Goal: Information Seeking & Learning: Learn about a topic

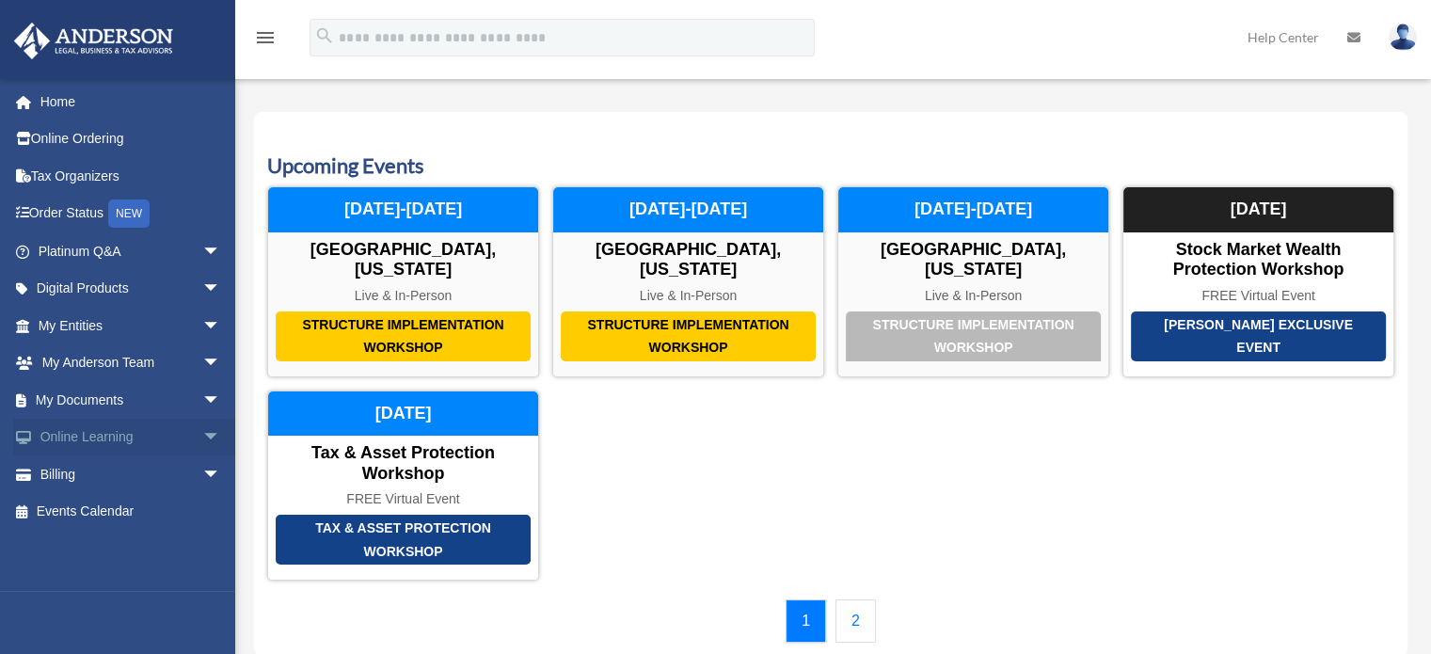
click at [202, 434] on span "arrow_drop_down" at bounding box center [221, 438] width 38 height 39
click at [202, 434] on span "arrow_drop_up" at bounding box center [221, 438] width 38 height 39
click at [202, 281] on span "arrow_drop_down" at bounding box center [221, 289] width 38 height 39
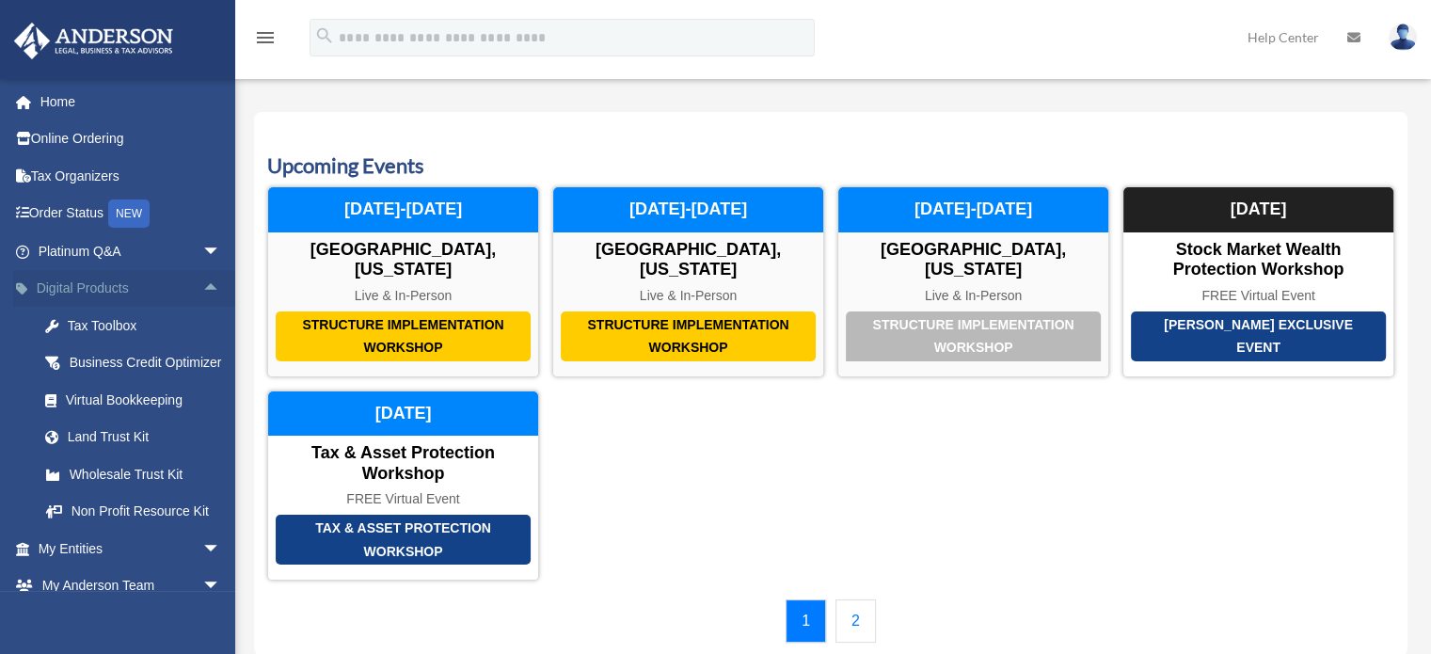
click at [202, 281] on span "arrow_drop_up" at bounding box center [221, 289] width 38 height 39
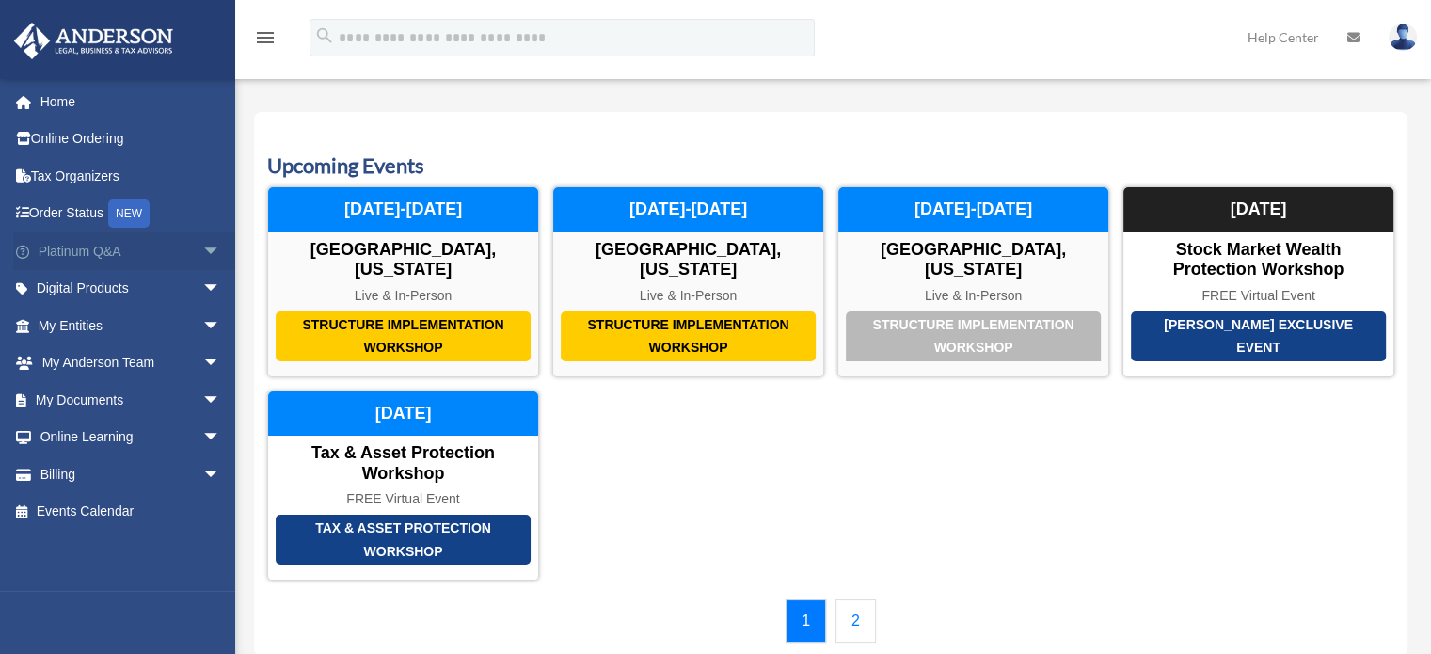
click at [202, 258] on span "arrow_drop_down" at bounding box center [221, 251] width 38 height 39
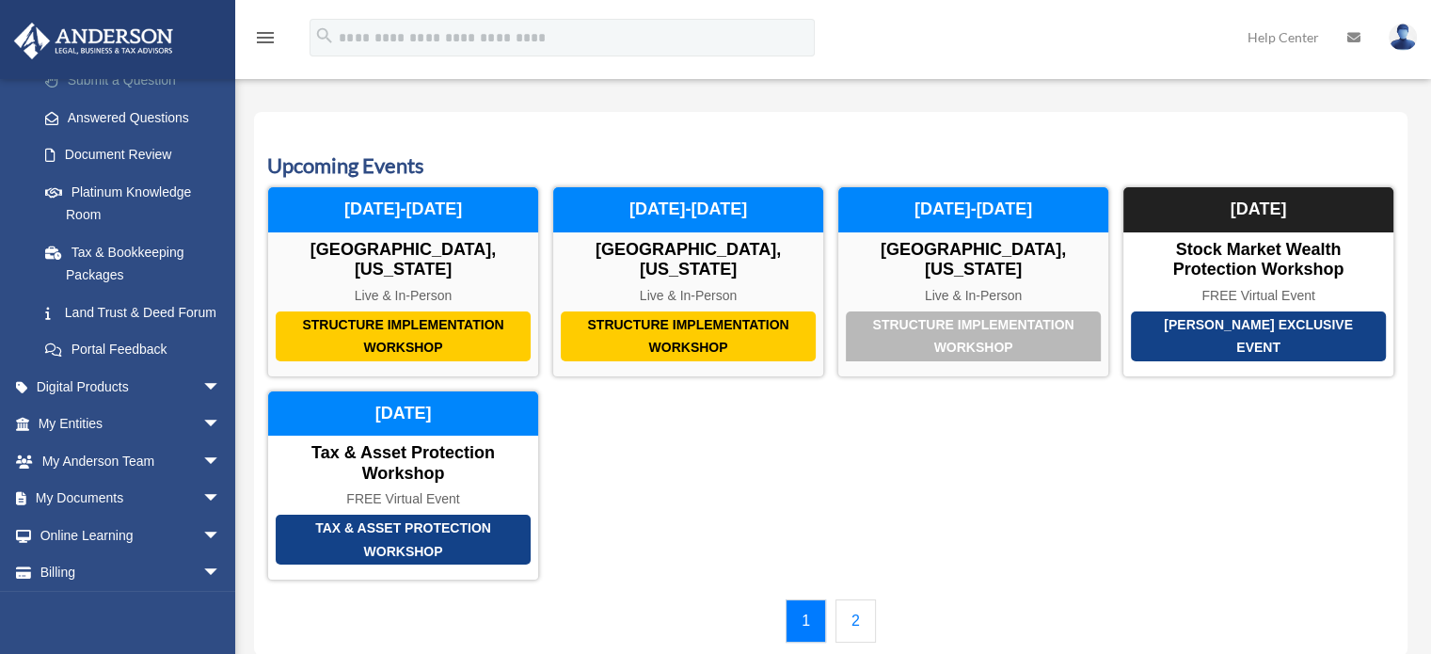
scroll to position [94, 0]
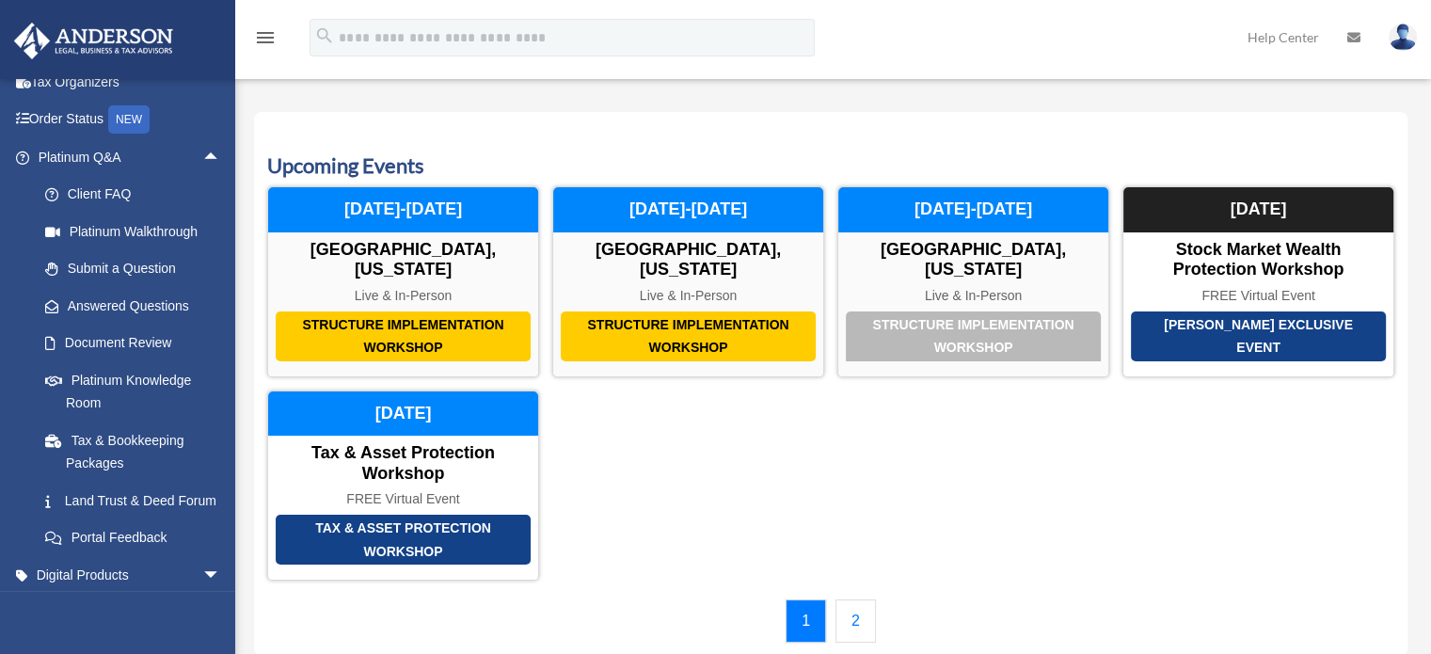
click at [202, 153] on span "arrow_drop_up" at bounding box center [221, 157] width 38 height 39
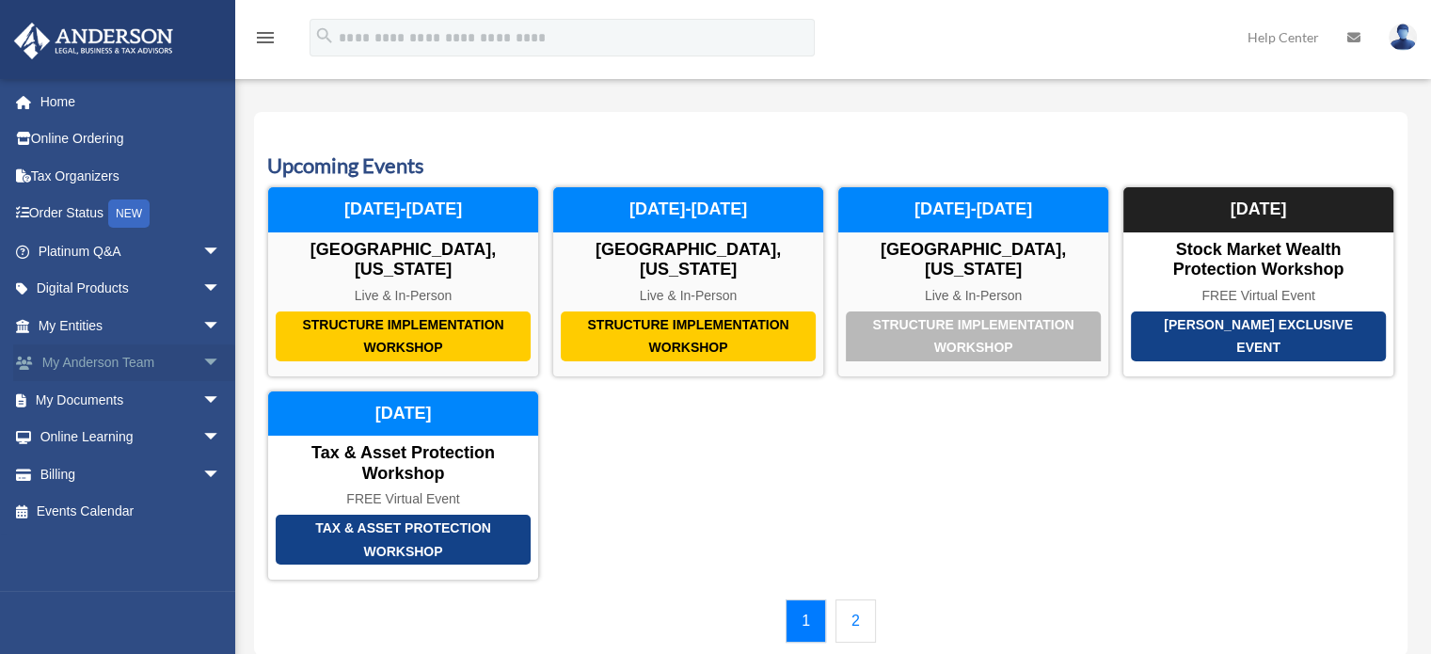
click at [202, 364] on span "arrow_drop_down" at bounding box center [221, 363] width 38 height 39
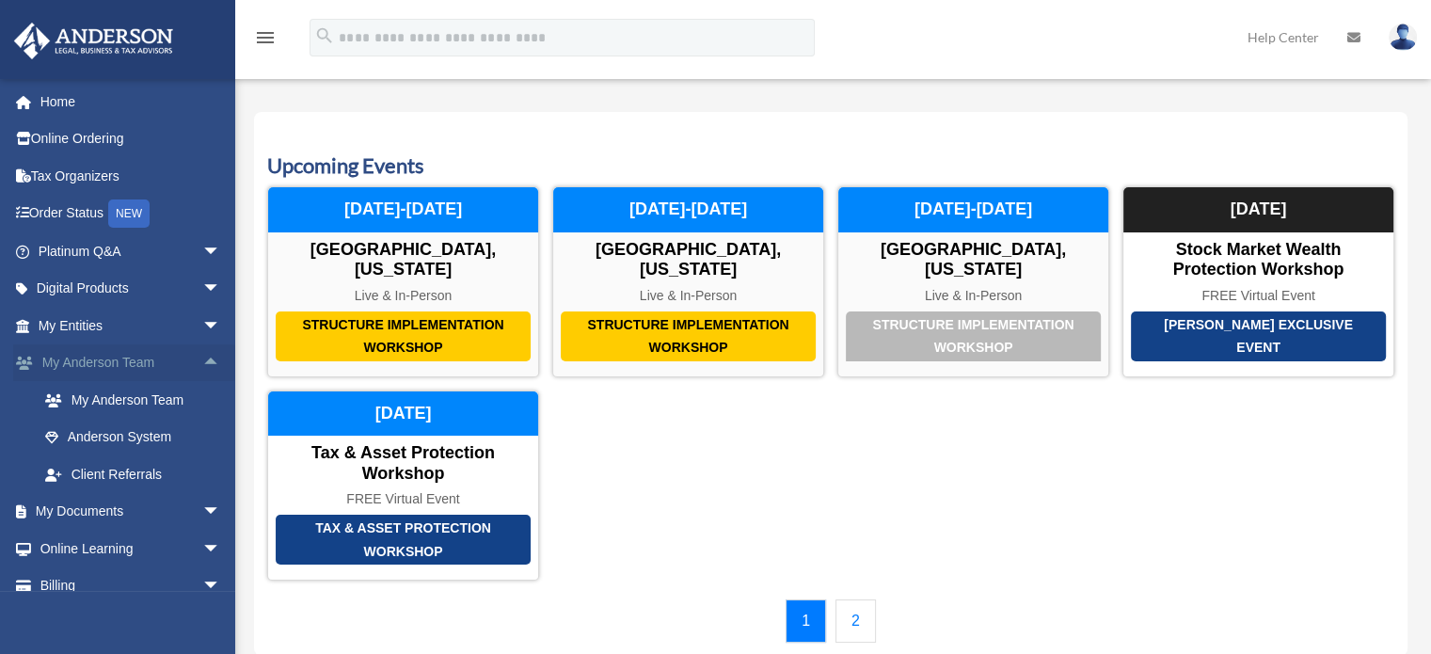
click at [202, 364] on span "arrow_drop_up" at bounding box center [221, 363] width 38 height 39
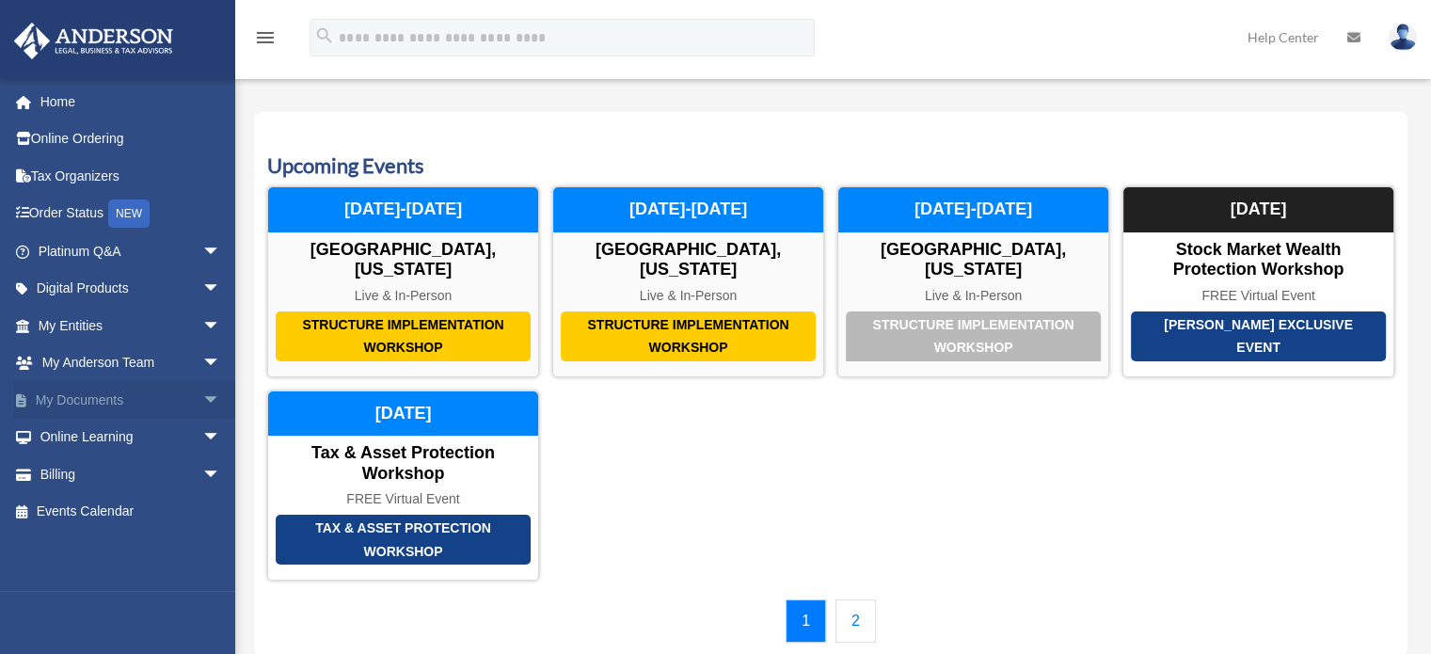
click at [202, 398] on span "arrow_drop_down" at bounding box center [221, 400] width 38 height 39
click at [202, 398] on span "arrow_drop_up" at bounding box center [221, 400] width 38 height 39
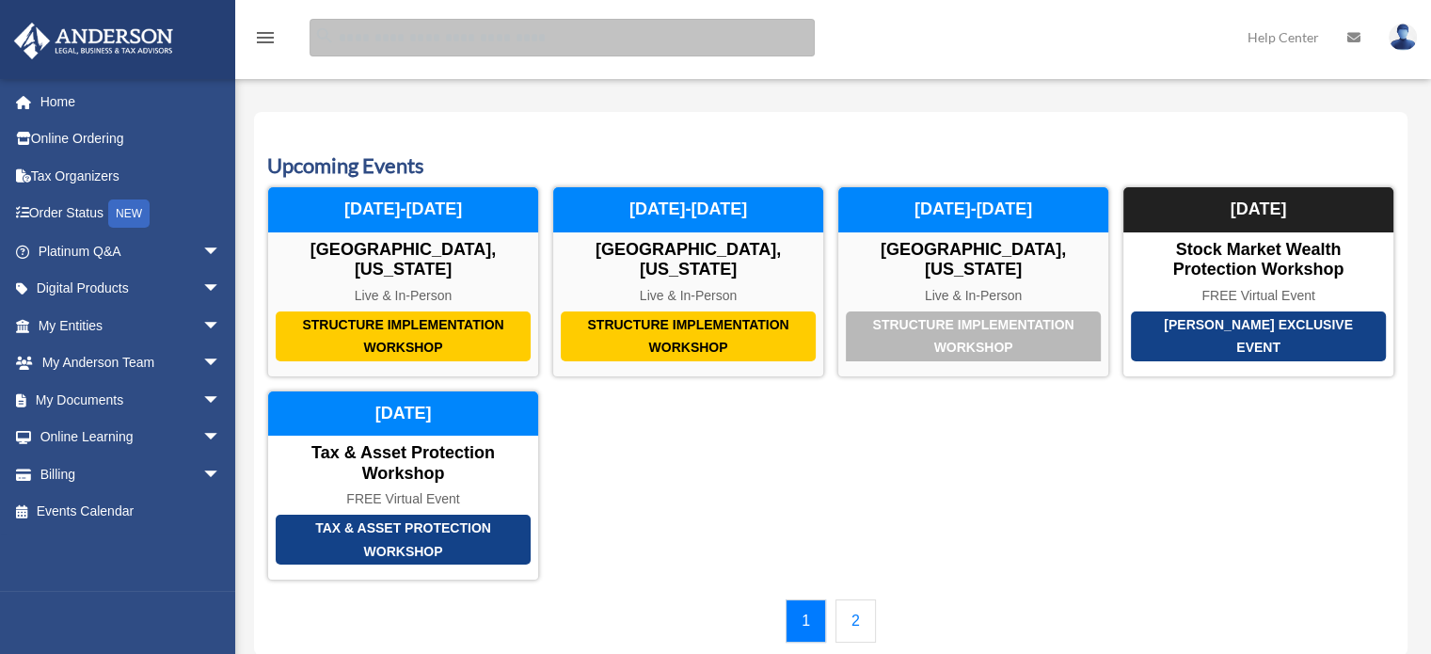
click at [397, 47] on input "search" at bounding box center [561, 38] width 505 height 38
type input "******"
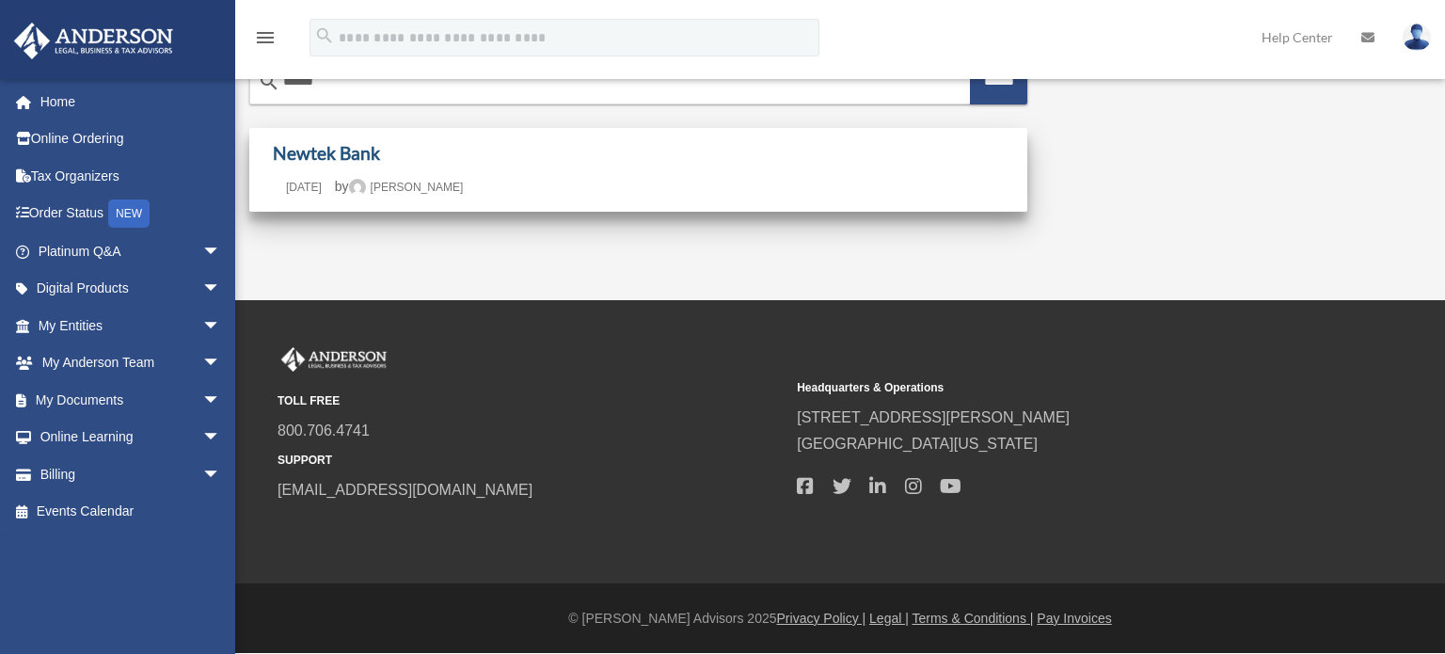
click at [320, 152] on link "Newtek Bank" at bounding box center [326, 153] width 107 height 22
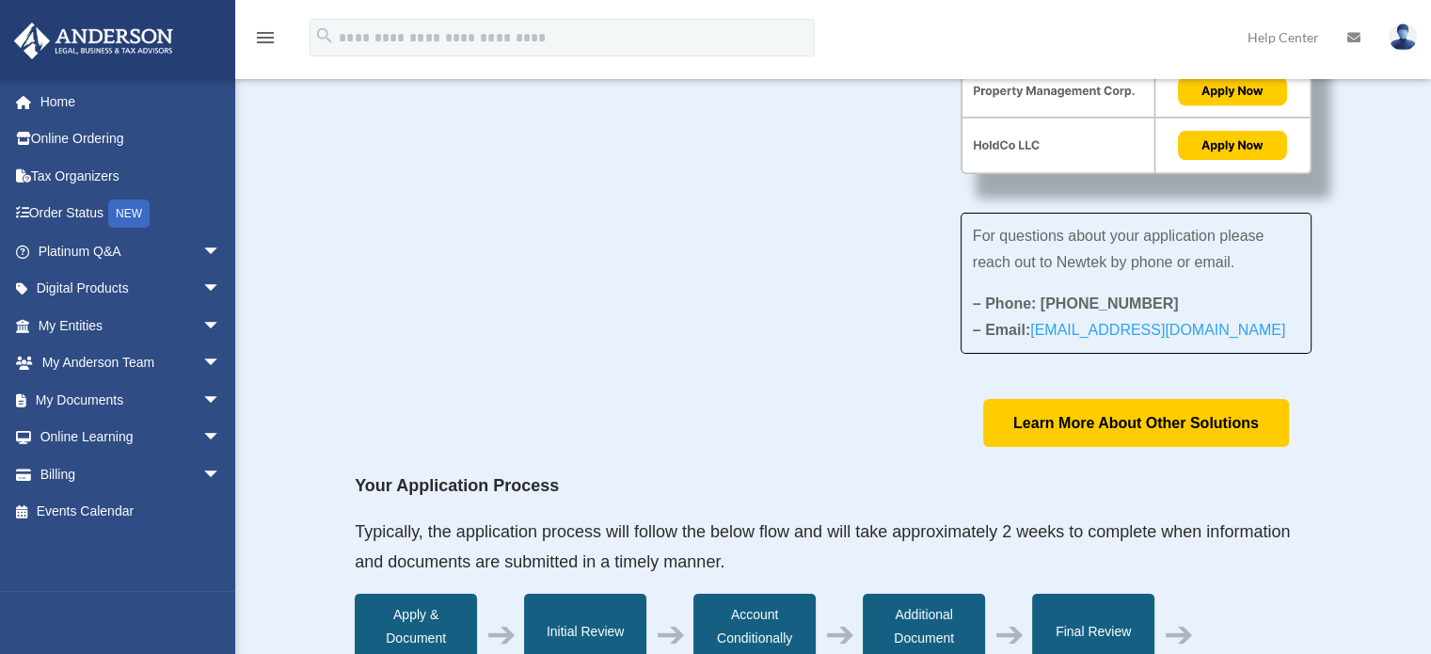
scroll to position [188, 0]
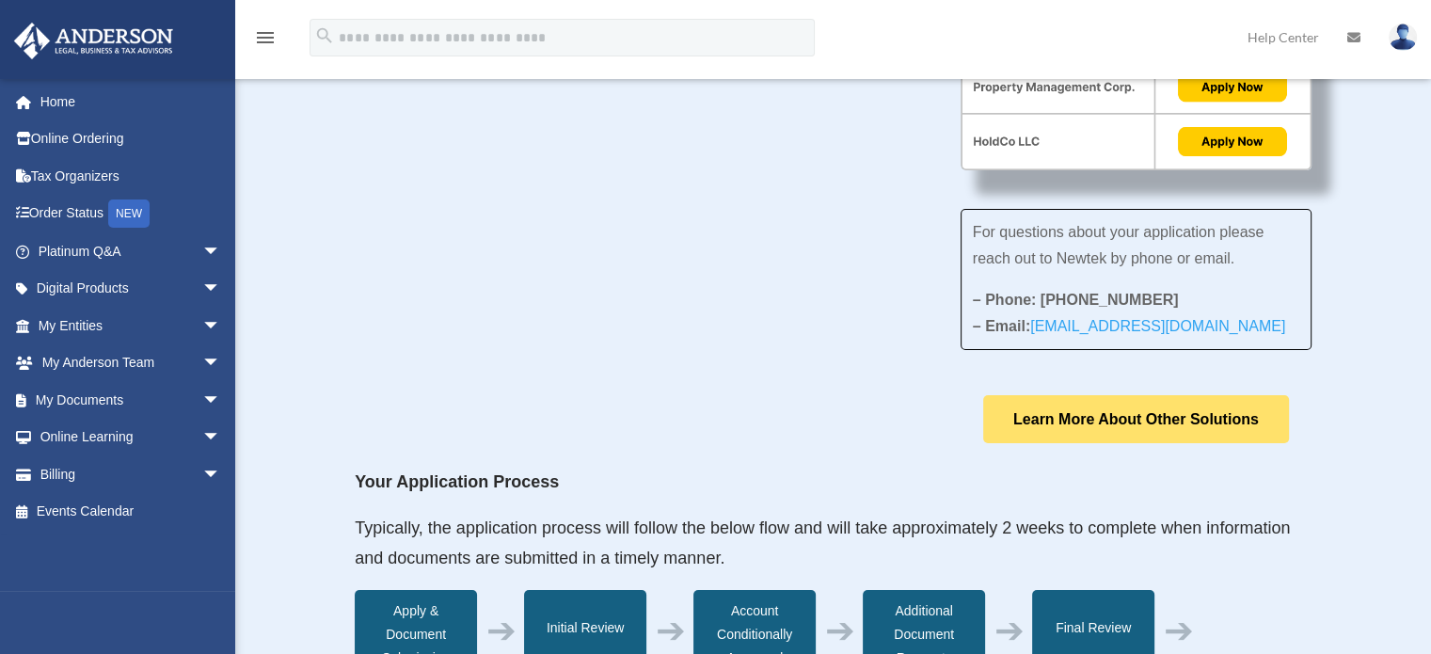
click at [1056, 422] on link "Learn More About Other Solutions" at bounding box center [1136, 419] width 306 height 48
